Goal: Transaction & Acquisition: Obtain resource

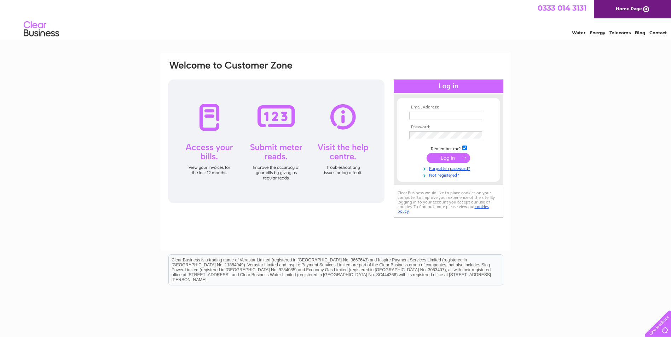
type input "[EMAIL_ADDRESS][DOMAIN_NAME]"
click at [449, 156] on input "submit" at bounding box center [447, 158] width 43 height 10
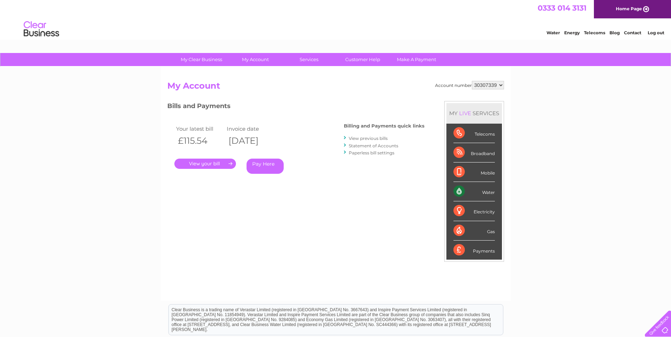
click at [206, 163] on link "." at bounding box center [205, 164] width 62 height 10
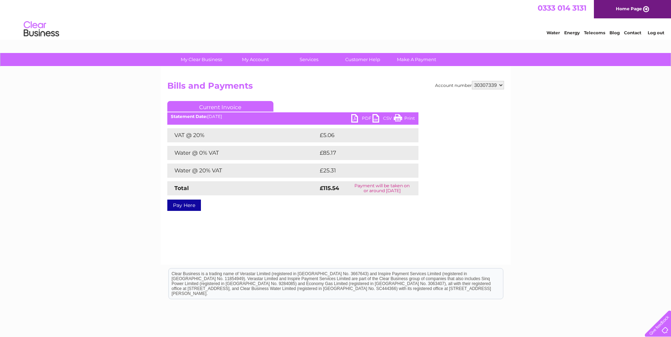
click at [364, 117] on link "PDF" at bounding box center [361, 119] width 21 height 10
click at [490, 87] on select "30307339" at bounding box center [488, 85] width 32 height 8
click at [543, 100] on div "My Clear Business Login Details My Details My Preferences Link Account My Accou…" at bounding box center [335, 219] width 671 height 333
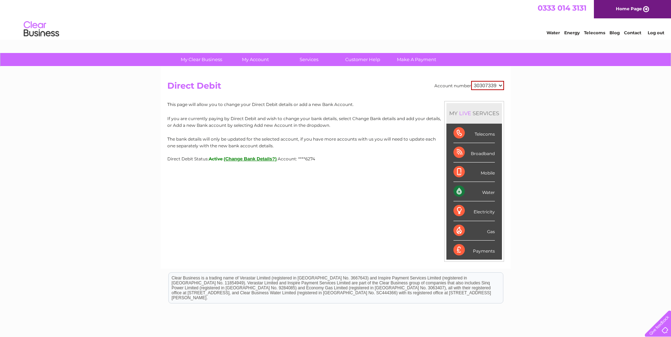
click at [499, 86] on select "30307339" at bounding box center [487, 85] width 33 height 9
drag, startPoint x: 535, startPoint y: 95, endPoint x: 521, endPoint y: 98, distance: 14.7
click at [535, 95] on div "My Clear Business Login Details My Details My Preferences Link Account My Accou…" at bounding box center [335, 221] width 671 height 337
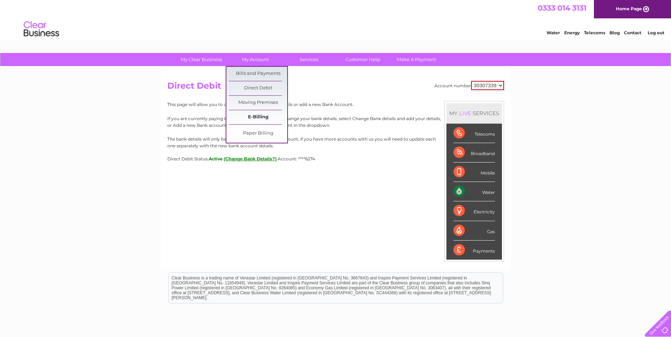
click at [259, 117] on link "E-Billing" at bounding box center [258, 117] width 58 height 14
click at [262, 74] on link "Bills and Payments" at bounding box center [258, 74] width 58 height 14
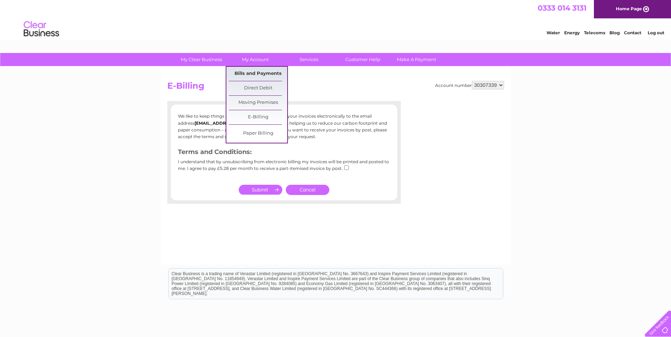
click at [262, 73] on link "Bills and Payments" at bounding box center [258, 74] width 58 height 14
click at [266, 73] on link "Bills and Payments" at bounding box center [258, 74] width 58 height 14
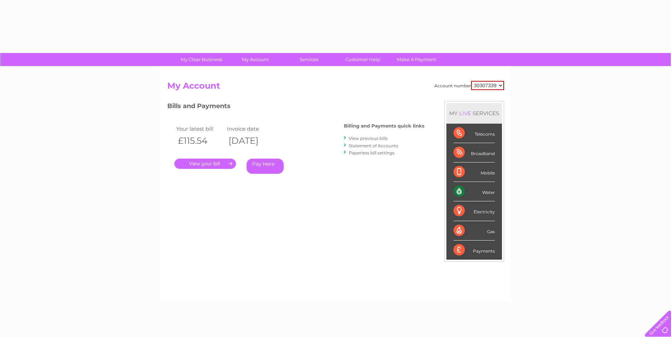
click at [195, 165] on link "." at bounding box center [205, 164] width 62 height 10
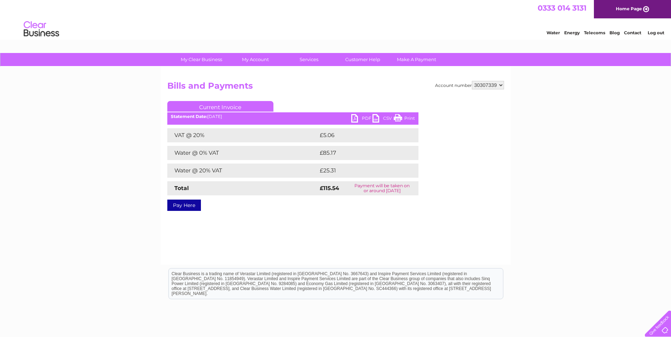
click at [364, 118] on link "PDF" at bounding box center [361, 119] width 21 height 10
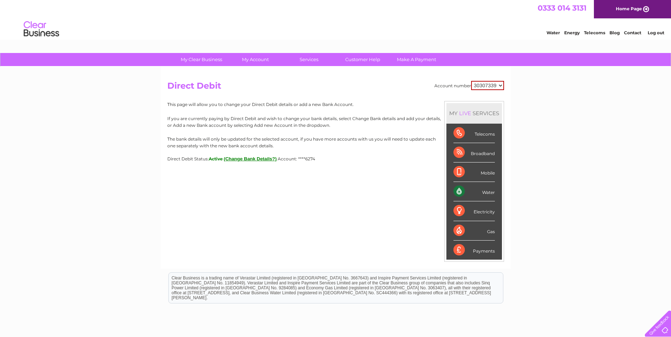
click at [485, 88] on select "30307339" at bounding box center [487, 85] width 33 height 9
drag, startPoint x: 560, startPoint y: 98, endPoint x: 562, endPoint y: 90, distance: 8.0
click at [560, 98] on div "My Clear Business Login Details My Details My Preferences Link Account My Accou…" at bounding box center [335, 221] width 671 height 337
click at [658, 33] on link "Log out" at bounding box center [655, 32] width 17 height 5
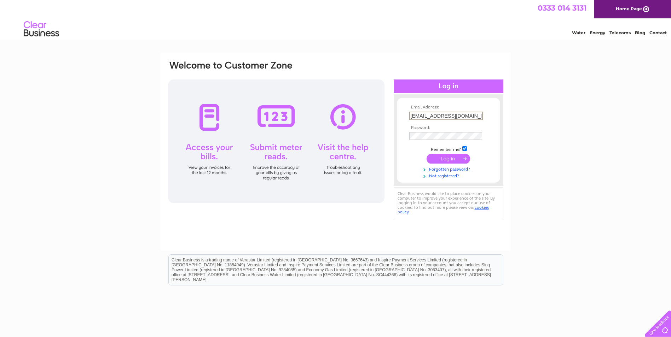
click at [475, 114] on input "accounts@forsyths.com" at bounding box center [446, 116] width 74 height 8
type input "rebecca.anderson@forsyths.com"
click at [441, 160] on input "submit" at bounding box center [447, 158] width 43 height 10
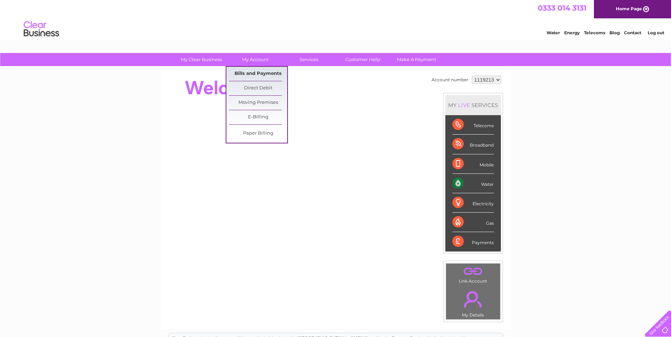
click at [258, 72] on link "Bills and Payments" at bounding box center [258, 74] width 58 height 14
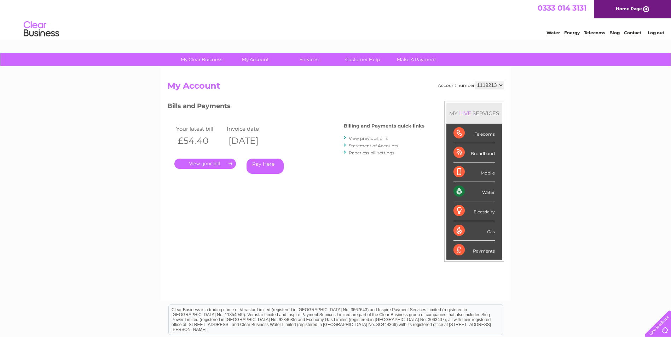
click at [212, 163] on link "." at bounding box center [205, 164] width 62 height 10
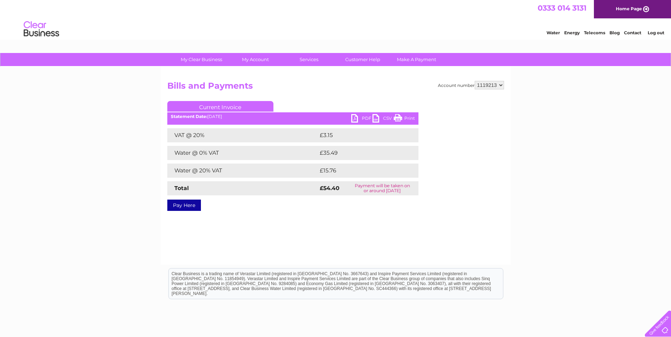
click at [360, 118] on link "PDF" at bounding box center [361, 119] width 21 height 10
